Goal: Check status: Check status

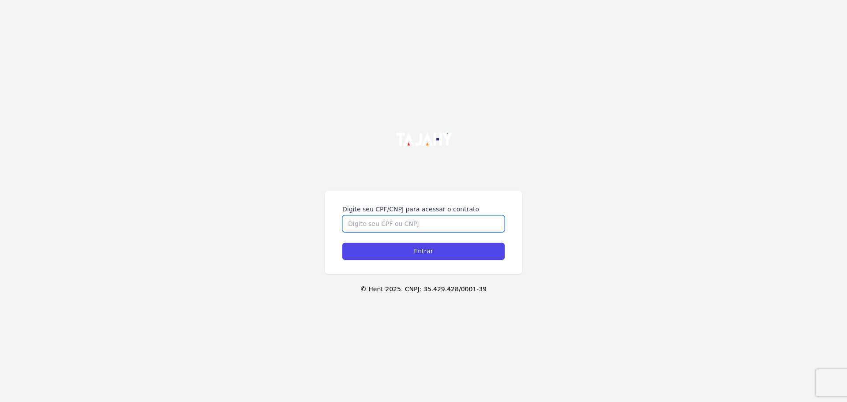
click at [415, 220] on input "Digite seu CPF/CNPJ para acessar o contrato" at bounding box center [423, 223] width 162 height 17
type input "02163496058"
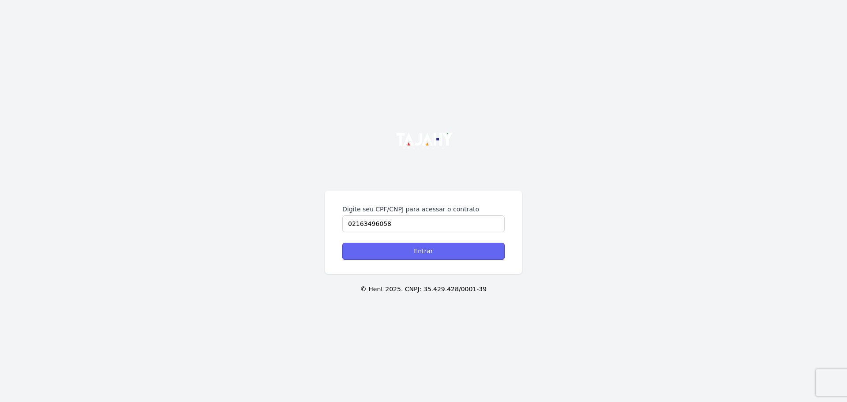
click at [385, 254] on input "Entrar" at bounding box center [423, 251] width 162 height 17
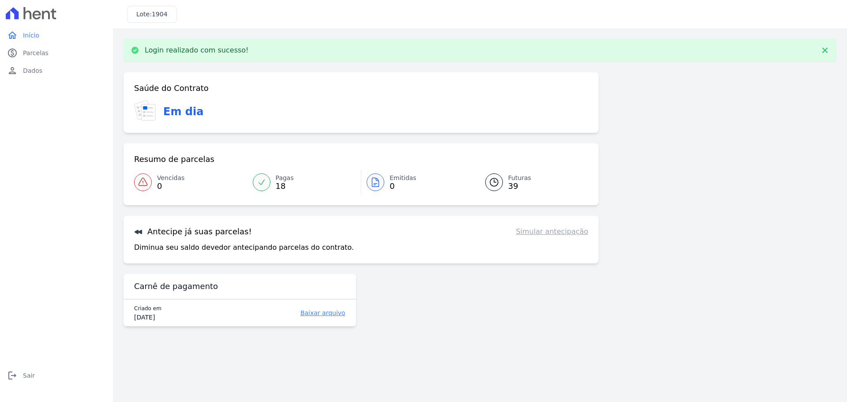
click at [513, 183] on span "39" at bounding box center [519, 186] width 23 height 7
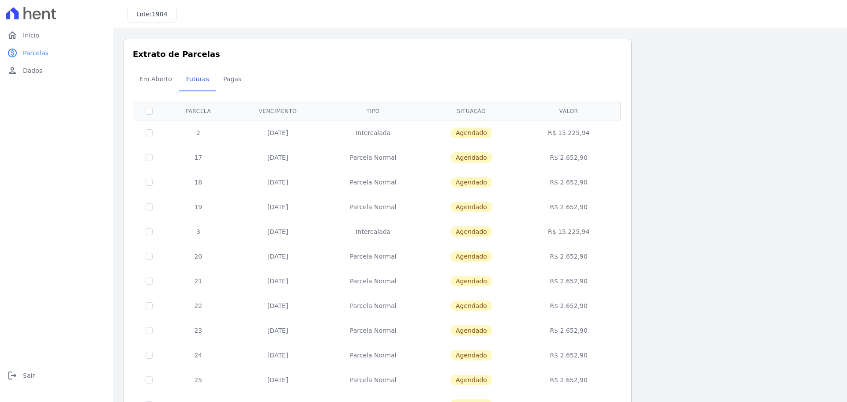
drag, startPoint x: 188, startPoint y: 130, endPoint x: 592, endPoint y: 205, distance: 410.9
click at [592, 205] on tbody "2 20/12/2025 Intercalada Agendado R$ 15.225,94 17 10/04/2026 Parcela Normal Age…" at bounding box center [378, 367] width 486 height 494
click at [601, 135] on td "R$ 15.225,94" at bounding box center [569, 132] width 100 height 25
drag, startPoint x: 265, startPoint y: 153, endPoint x: 320, endPoint y: 161, distance: 55.7
click at [320, 161] on td "10/04/2026" at bounding box center [277, 157] width 89 height 25
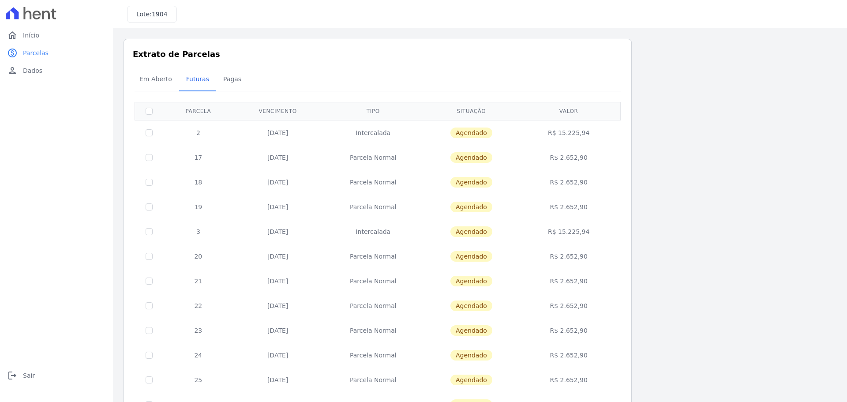
copy td "10/04/2026"
click at [255, 153] on td "10/04/2026" at bounding box center [277, 157] width 89 height 25
drag, startPoint x: 255, startPoint y: 153, endPoint x: 602, endPoint y: 192, distance: 348.4
click at [602, 192] on tbody "2 20/12/2025 Intercalada Agendado R$ 15.225,94 17 10/04/2026 Parcela Normal Age…" at bounding box center [378, 367] width 486 height 494
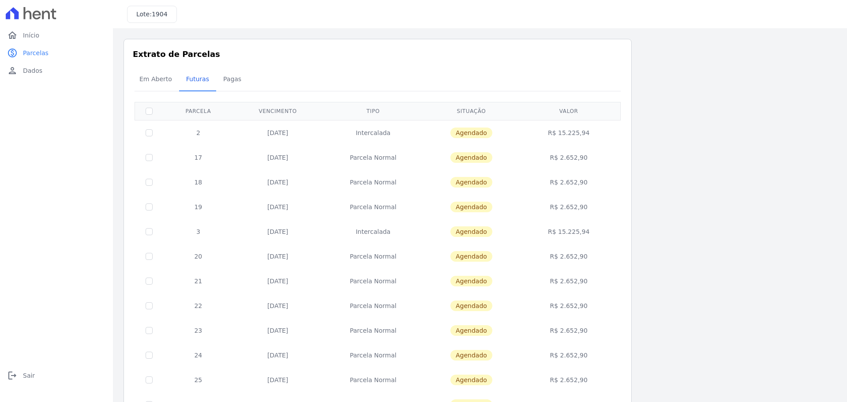
click at [596, 183] on td "R$ 2.652,90" at bounding box center [569, 182] width 100 height 25
drag, startPoint x: 599, startPoint y: 182, endPoint x: 203, endPoint y: 135, distance: 398.3
click at [203, 135] on tbody "2 20/12/2025 Intercalada Agendado R$ 15.225,94 17 10/04/2026 Parcela Normal Age…" at bounding box center [378, 367] width 486 height 494
click at [220, 84] on span "Pagas" at bounding box center [232, 79] width 29 height 18
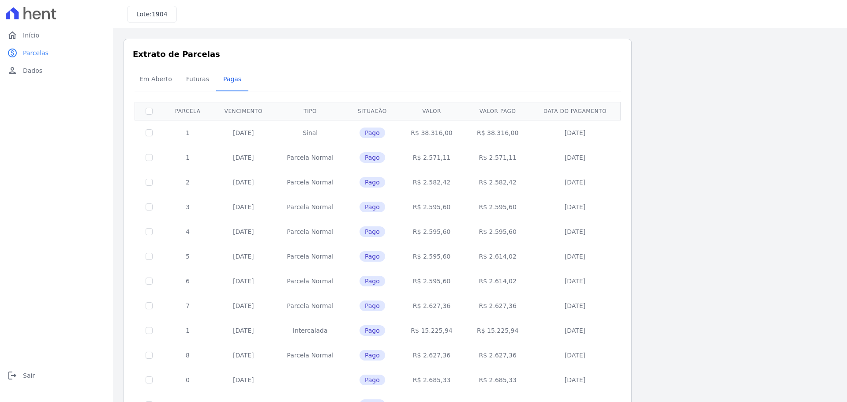
click at [563, 111] on th "Data do pagamento" at bounding box center [575, 111] width 89 height 18
click at [196, 78] on span "Futuras" at bounding box center [198, 79] width 34 height 18
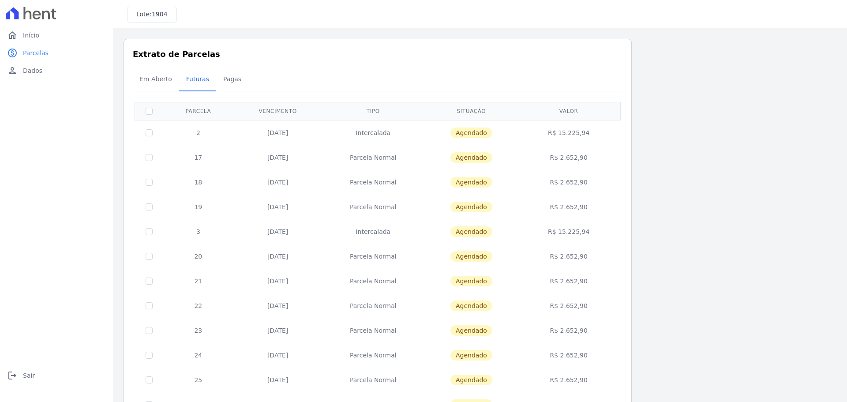
drag, startPoint x: 255, startPoint y: 130, endPoint x: 596, endPoint y: 212, distance: 351.2
click at [596, 212] on tbody "2 20/12/2025 Intercalada Agendado R$ 15.225,94 17 10/04/2026 Parcela Normal Age…" at bounding box center [378, 367] width 486 height 494
click at [442, 61] on div "Extrato de Parcelas Em Aberto Futuras Pagas 0 selecionada(s) Próximo › Exibindo…" at bounding box center [377, 347] width 508 height 616
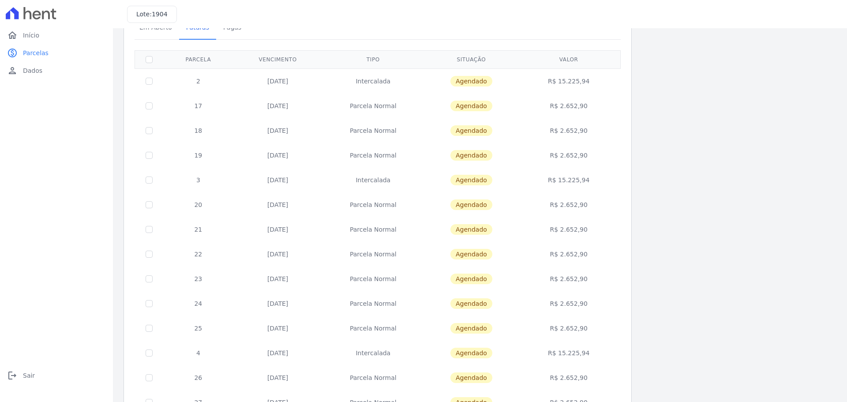
scroll to position [50, 0]
drag, startPoint x: 550, startPoint y: 101, endPoint x: 588, endPoint y: 156, distance: 66.3
click at [588, 156] on tbody "2 20/12/2025 Intercalada Agendado R$ 15.225,94 17 10/04/2026 Parcela Normal Age…" at bounding box center [378, 317] width 486 height 494
drag, startPoint x: 552, startPoint y: 81, endPoint x: 579, endPoint y: 91, distance: 29.2
click at [579, 91] on td "R$ 15.225,94" at bounding box center [569, 82] width 100 height 25
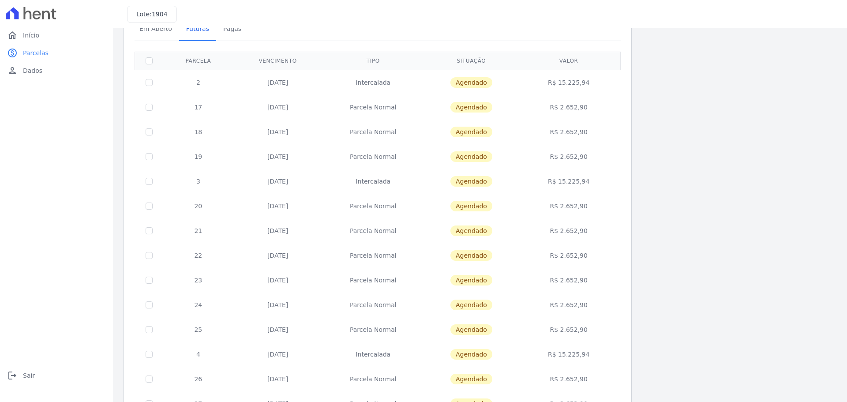
drag, startPoint x: 545, startPoint y: 169, endPoint x: 587, endPoint y: 187, distance: 44.9
click at [587, 187] on td "R$ 15.225,94" at bounding box center [569, 181] width 100 height 25
drag, startPoint x: 553, startPoint y: 76, endPoint x: 587, endPoint y: 82, distance: 33.9
click at [587, 82] on td "R$ 15.225,94" at bounding box center [569, 82] width 100 height 25
drag, startPoint x: 254, startPoint y: 81, endPoint x: 590, endPoint y: 82, distance: 336.0
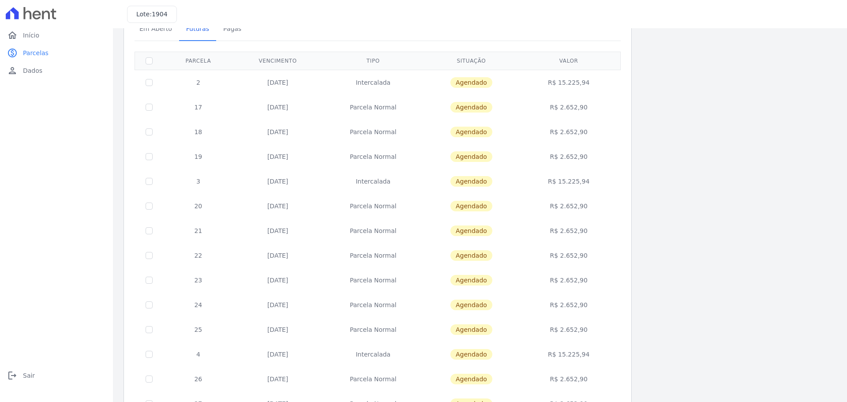
click at [590, 82] on tr "2 20/12/2025 Intercalada Agendado R$ 15.225,94" at bounding box center [378, 82] width 486 height 25
drag, startPoint x: 558, startPoint y: 105, endPoint x: 593, endPoint y: 160, distance: 64.6
click at [593, 160] on tbody "2 20/12/2025 Intercalada Agendado R$ 15.225,94 17 10/04/2026 Parcela Normal Age…" at bounding box center [378, 317] width 486 height 494
drag, startPoint x: 547, startPoint y: 200, endPoint x: 589, endPoint y: 260, distance: 73.4
click at [589, 260] on tbody "2 20/12/2025 Intercalada Agendado R$ 15.225,94 17 10/04/2026 Parcela Normal Age…" at bounding box center [378, 317] width 486 height 494
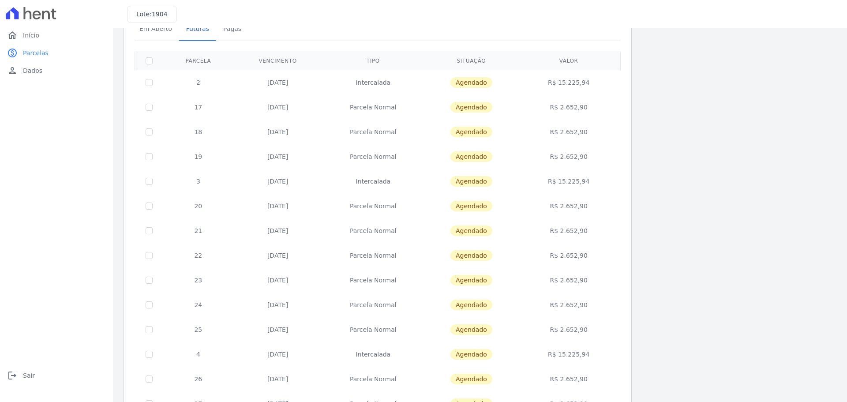
drag, startPoint x: 554, startPoint y: 280, endPoint x: 586, endPoint y: 334, distance: 62.9
click at [586, 334] on tbody "2 20/12/2025 Intercalada Agendado R$ 15.225,94 17 10/04/2026 Parcela Normal Age…" at bounding box center [378, 317] width 486 height 494
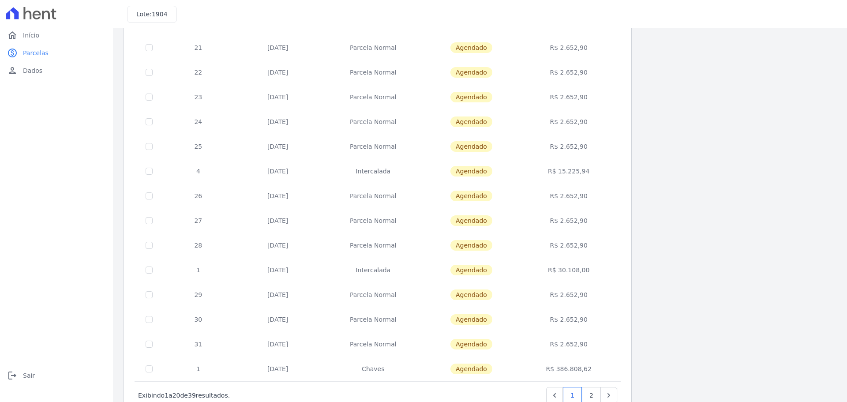
scroll to position [264, 0]
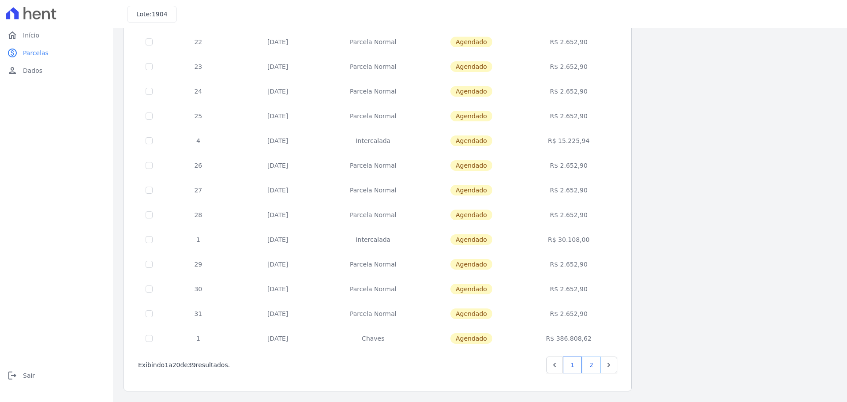
click at [592, 362] on link "2" at bounding box center [591, 364] width 19 height 17
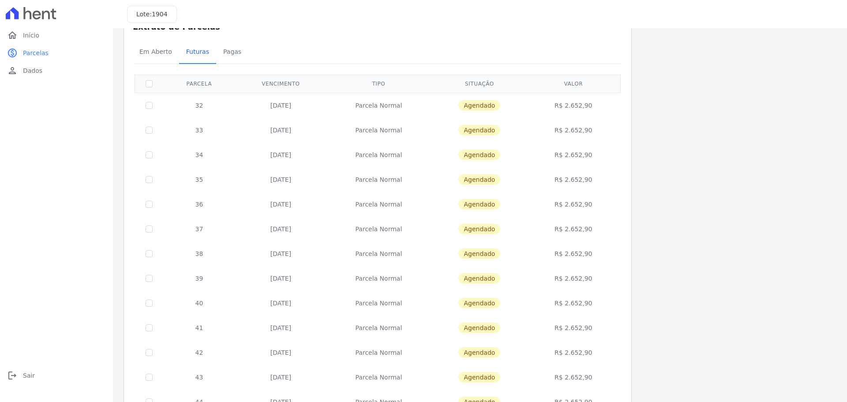
scroll to position [239, 0]
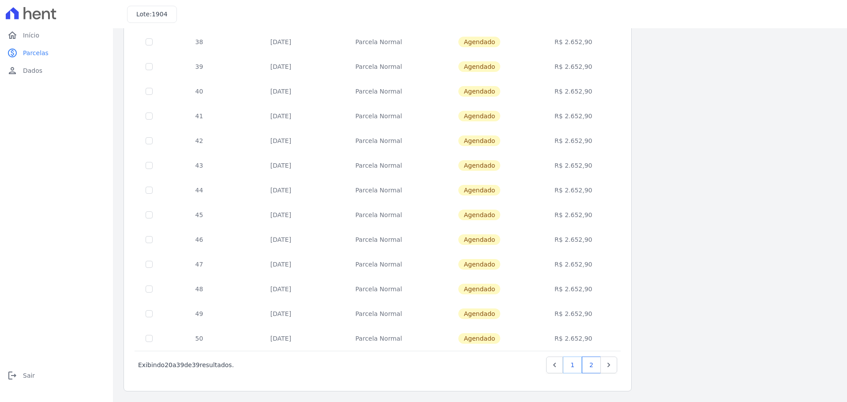
click at [579, 364] on link "1" at bounding box center [572, 364] width 19 height 17
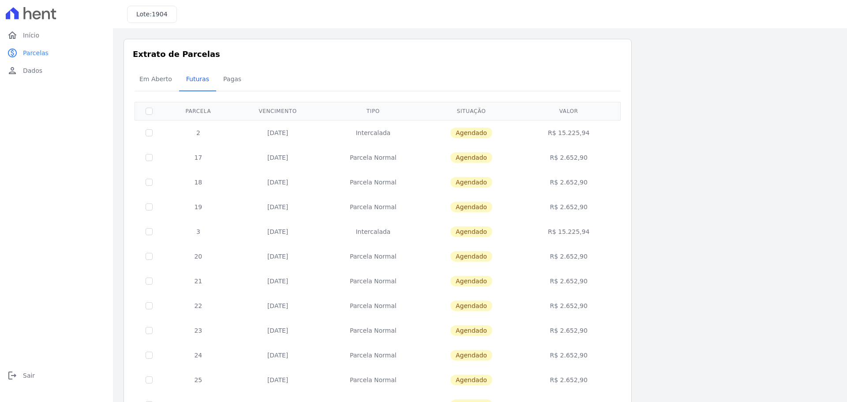
drag, startPoint x: 846, startPoint y: 199, endPoint x: 826, endPoint y: 312, distance: 114.6
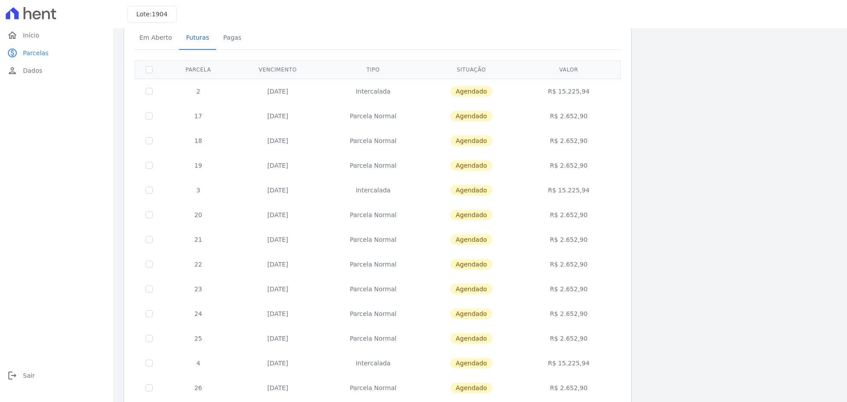
scroll to position [264, 0]
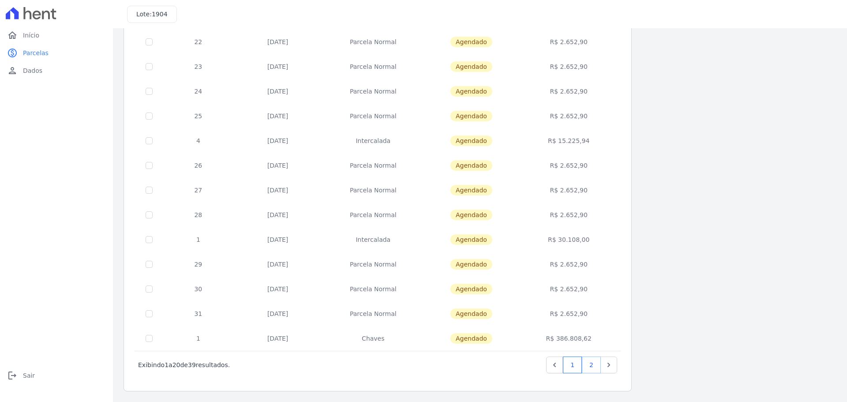
click at [582, 363] on link "2" at bounding box center [591, 364] width 19 height 17
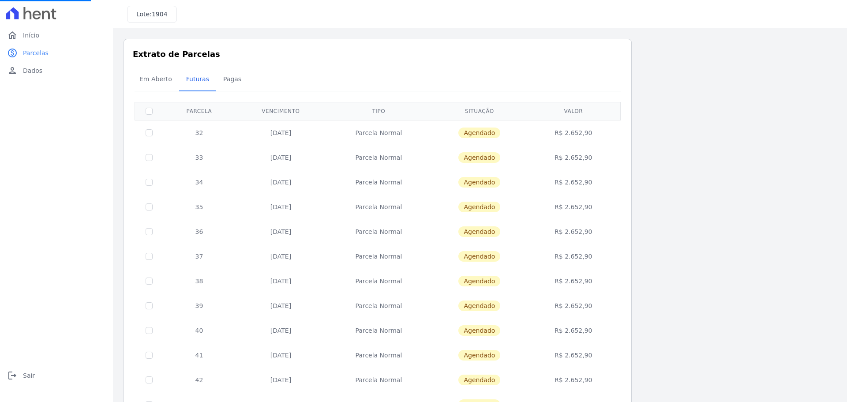
scroll to position [239, 0]
drag, startPoint x: 846, startPoint y: 152, endPoint x: 846, endPoint y: 213, distance: 61.3
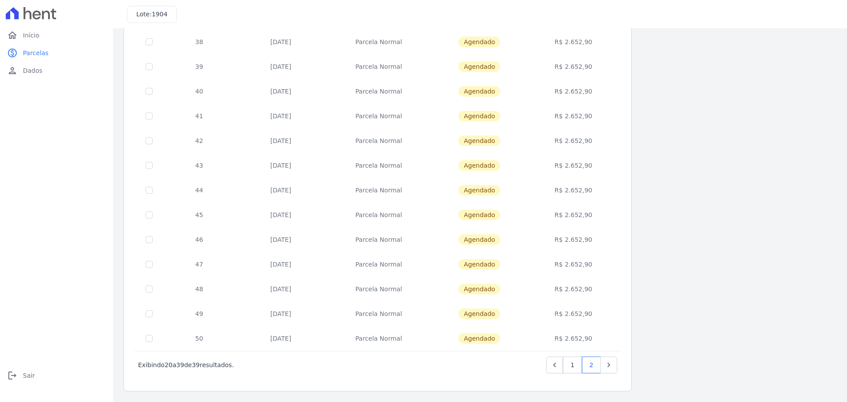
drag, startPoint x: 600, startPoint y: 342, endPoint x: 259, endPoint y: 74, distance: 433.4
click at [259, 74] on tbody "32 10/07/2027 Parcela Normal Agendado R$ 2.652,90 33 10/08/2027 Parcela Normal …" at bounding box center [378, 116] width 486 height 470
